Goal: Communication & Community: Answer question/provide support

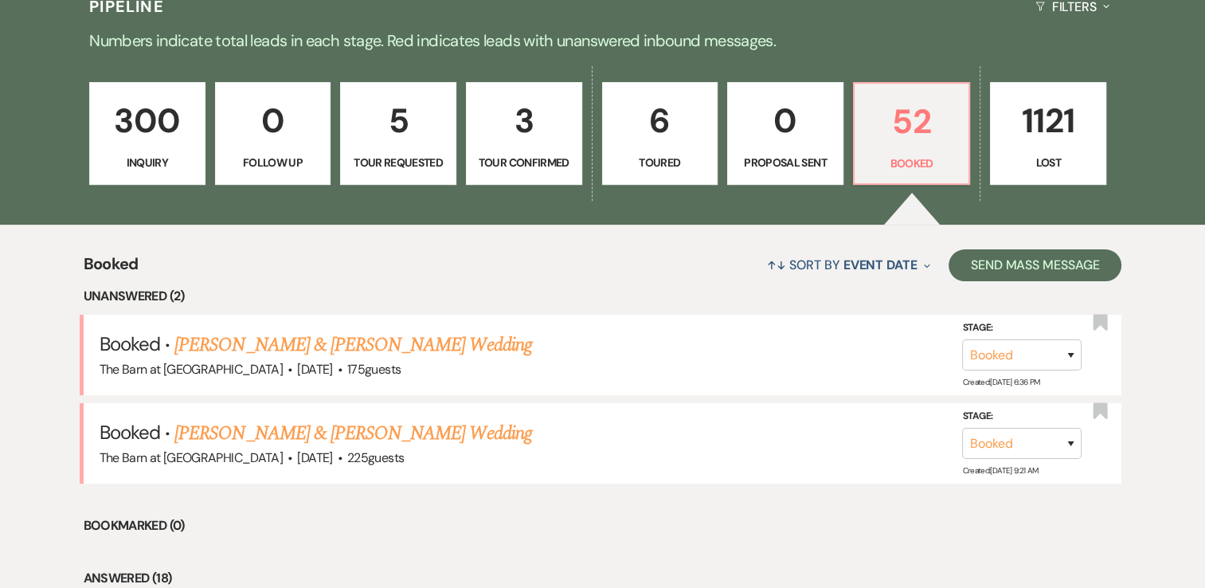
scroll to position [478, 0]
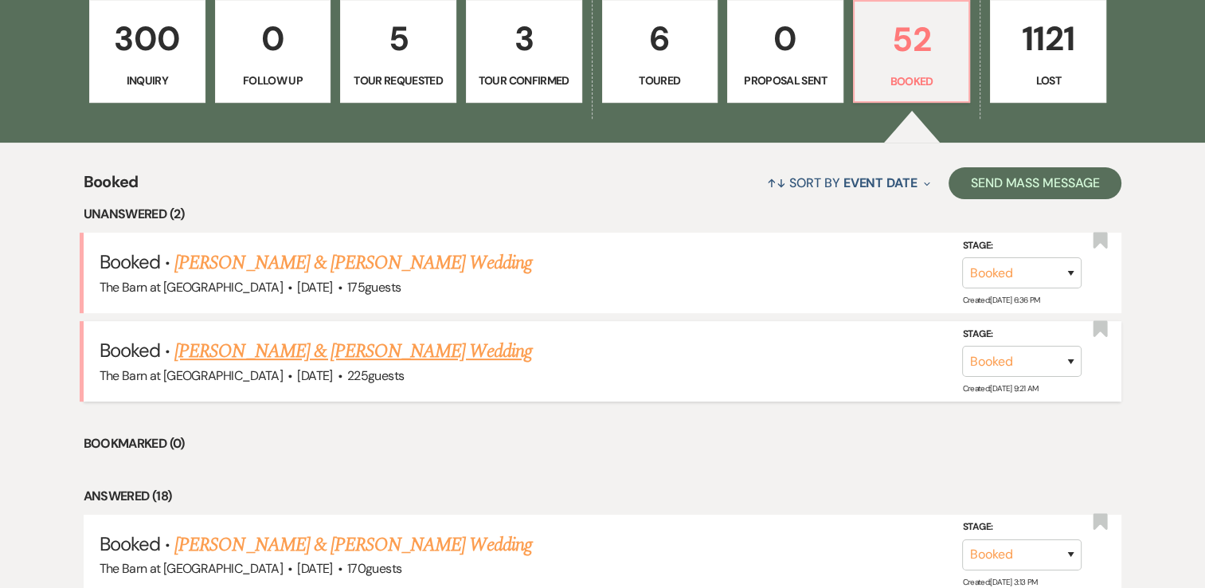
click at [430, 352] on link "[PERSON_NAME] & [PERSON_NAME] Wedding" at bounding box center [352, 351] width 357 height 29
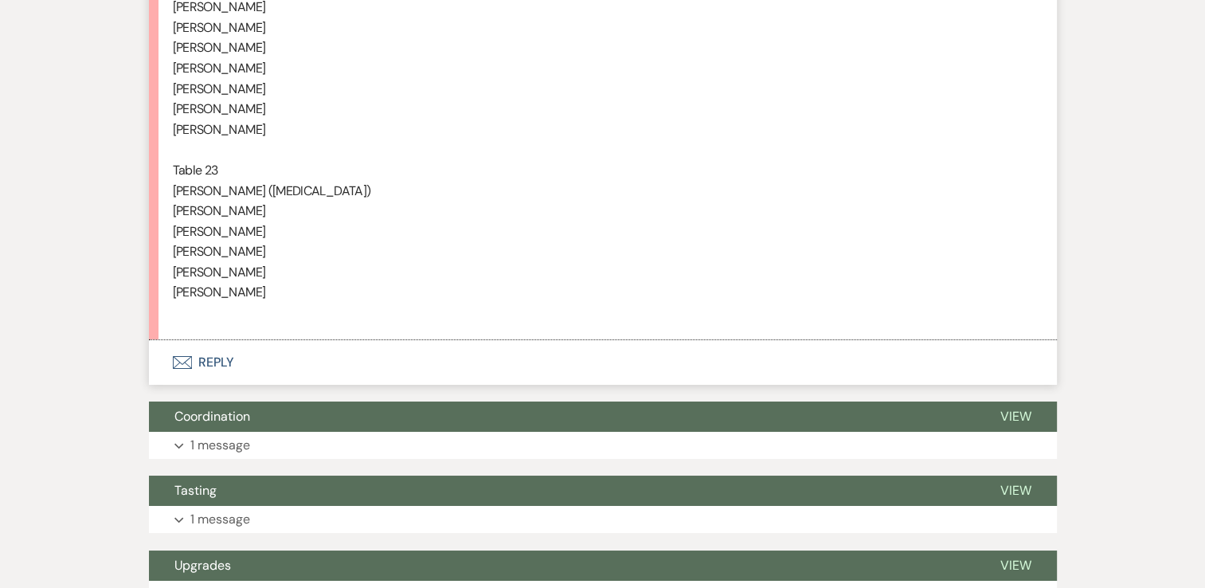
click at [195, 355] on button "Envelope Reply" at bounding box center [603, 362] width 908 height 45
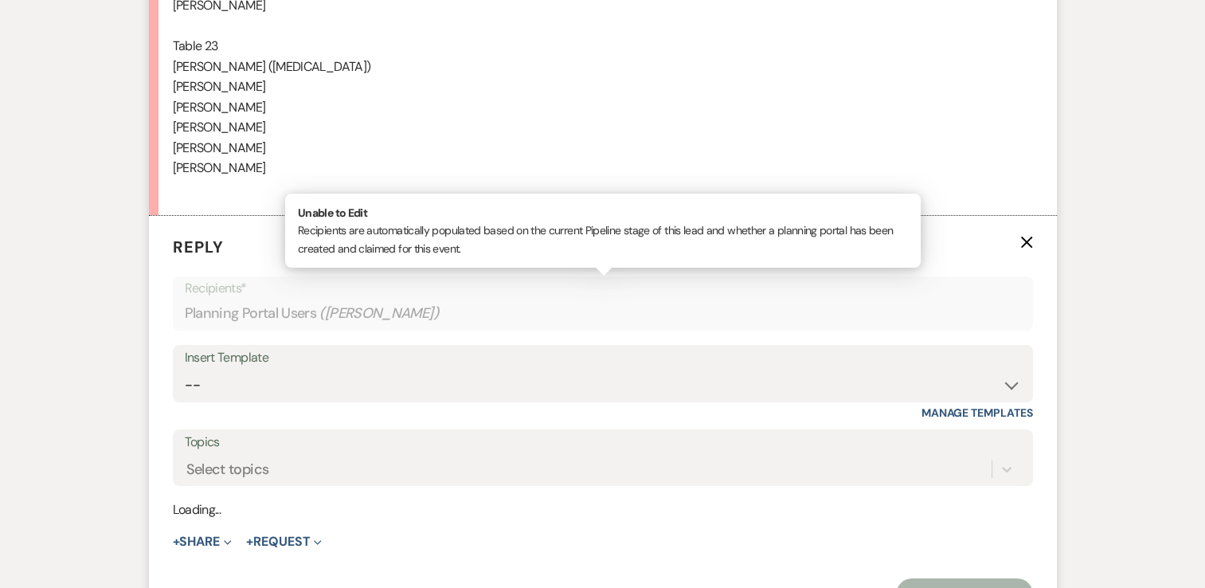
scroll to position [5946, 0]
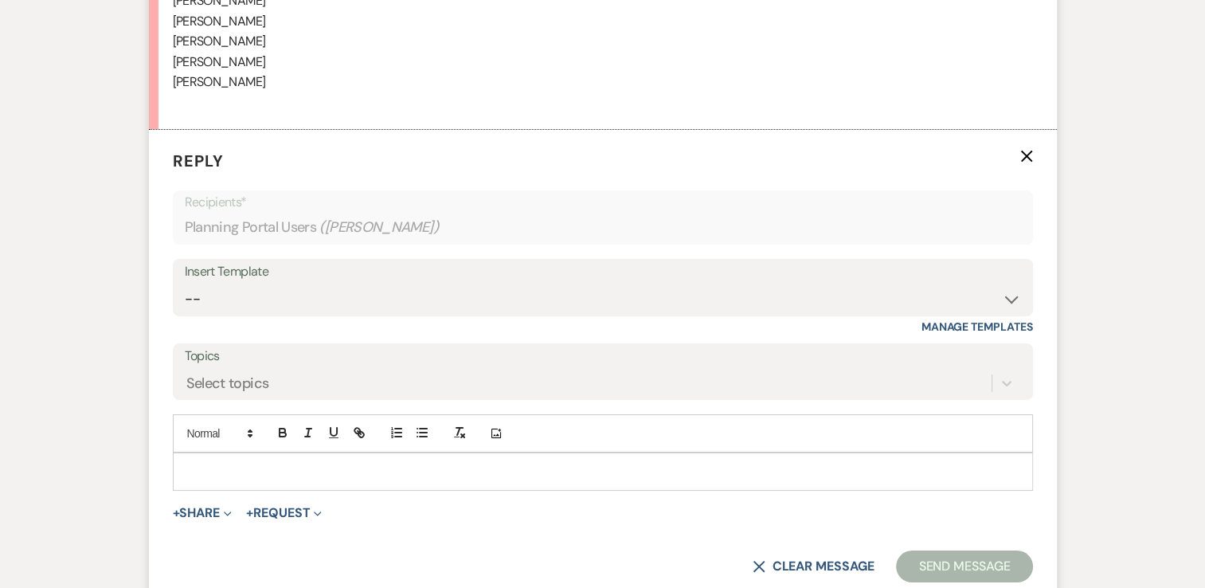
click at [194, 463] on p at bounding box center [603, 472] width 835 height 18
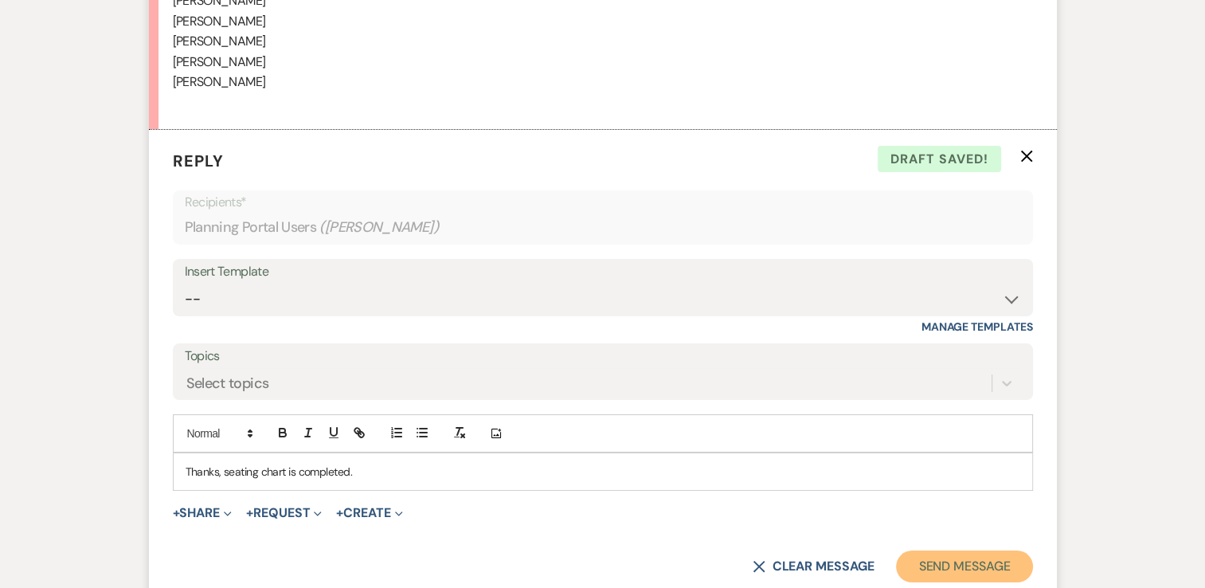
click at [936, 566] on button "Send Message" at bounding box center [964, 566] width 136 height 32
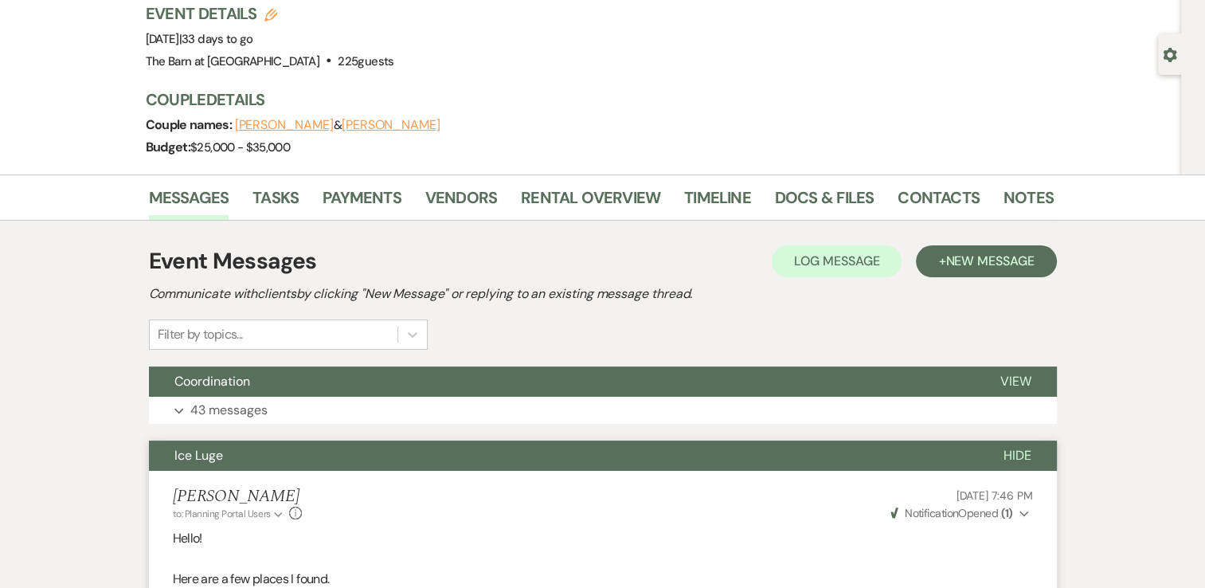
scroll to position [0, 0]
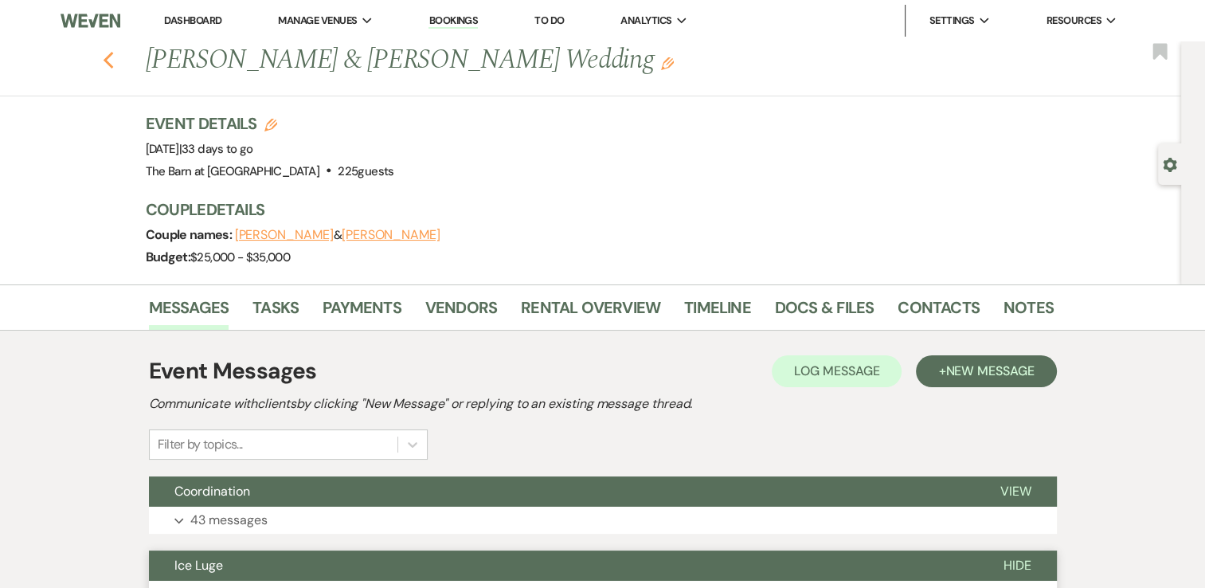
click at [113, 62] on use "button" at bounding box center [108, 61] width 10 height 18
